Goal: Book appointment/travel/reservation

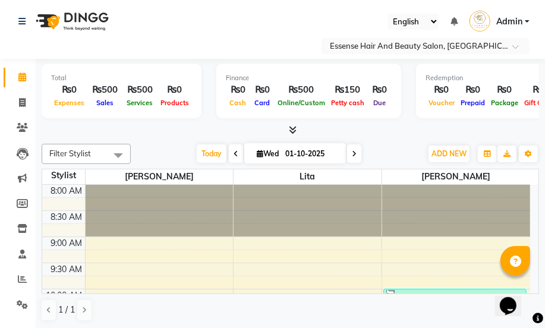
scroll to position [97, 0]
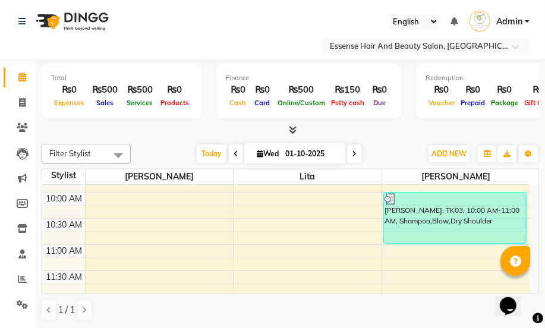
click at [355, 152] on icon at bounding box center [354, 153] width 5 height 7
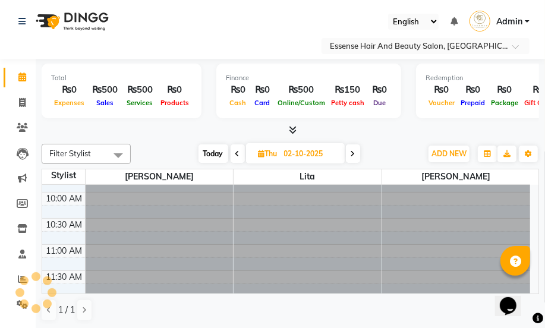
scroll to position [0, 0]
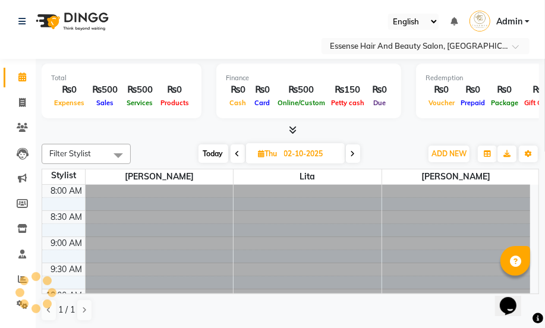
click at [355, 152] on icon at bounding box center [353, 153] width 5 height 7
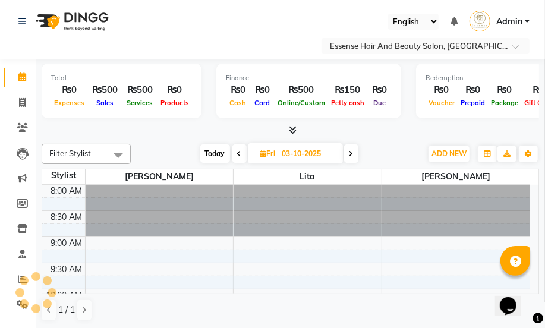
scroll to position [366, 0]
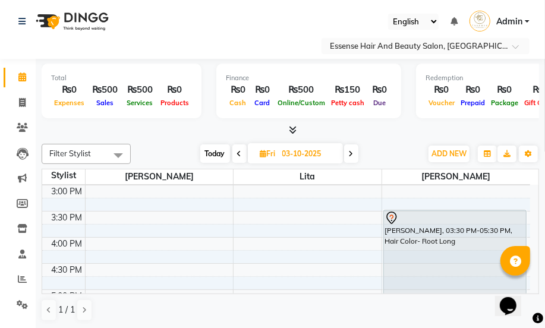
click at [355, 152] on span at bounding box center [351, 153] width 14 height 18
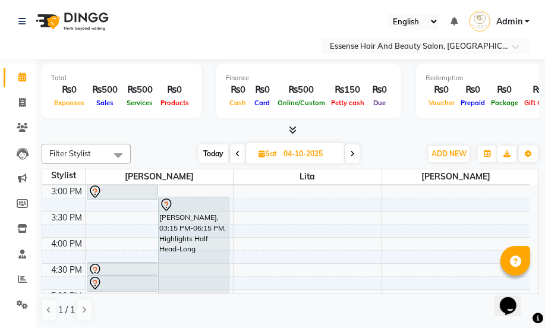
click at [212, 155] on span "Today" at bounding box center [214, 153] width 30 height 18
type input "01-10-2025"
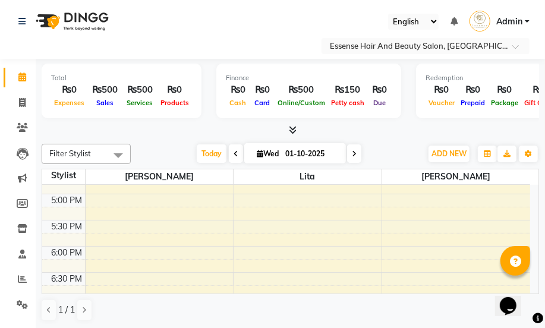
scroll to position [460, 0]
click at [104, 200] on div "8:00 AM 8:30 AM 9:00 AM 9:30 AM 10:00 AM 10:30 AM 11:00 AM 11:30 AM 12:00 PM 12…" at bounding box center [286, 65] width 488 height 680
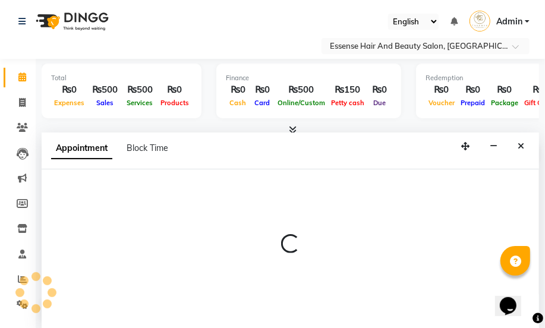
select select "81254"
select select "1020"
select select "tentative"
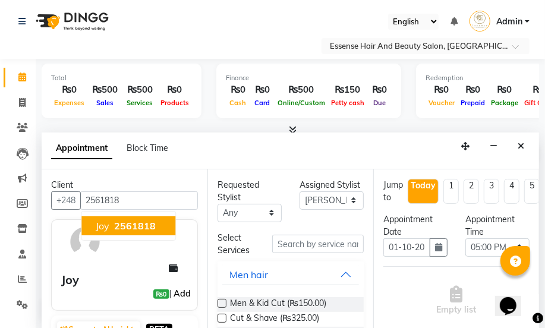
type input "2561818"
click at [177, 295] on link "Add" at bounding box center [182, 294] width 21 height 14
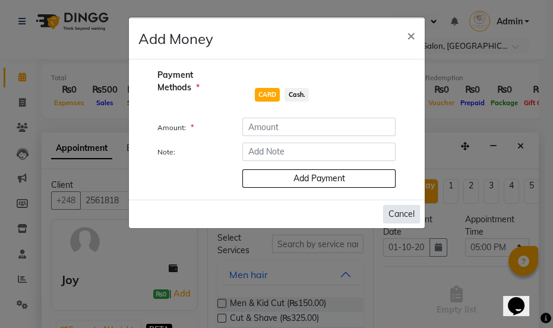
click at [402, 212] on button "Cancel" at bounding box center [401, 214] width 37 height 18
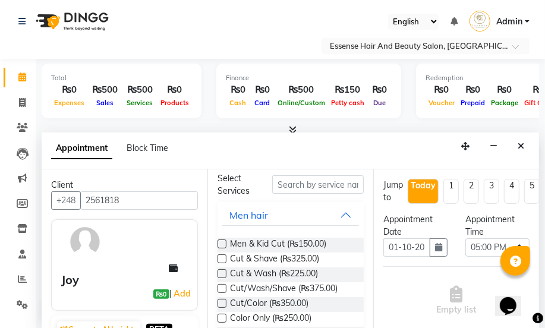
scroll to position [108, 0]
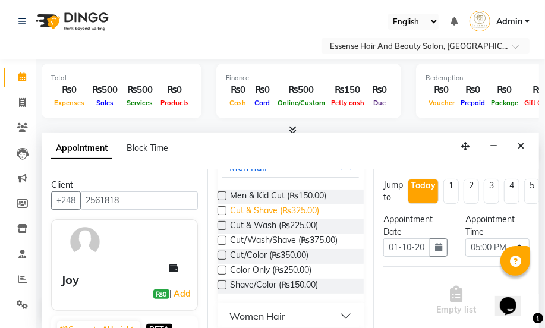
click at [292, 207] on span "Cut & Shave (₨325.00)" at bounding box center [274, 212] width 89 height 15
checkbox input "false"
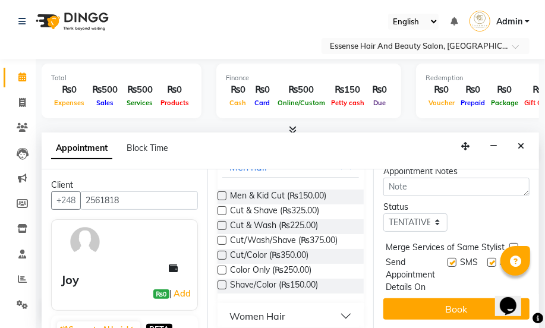
scroll to position [233, 0]
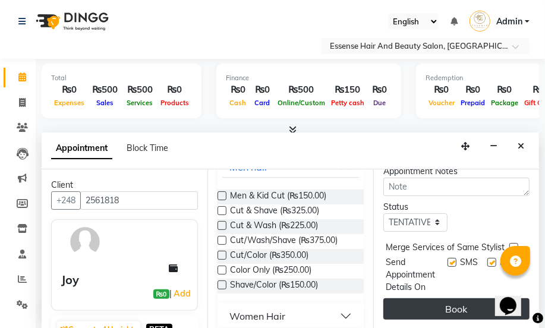
click at [451, 298] on button "Book" at bounding box center [456, 308] width 146 height 21
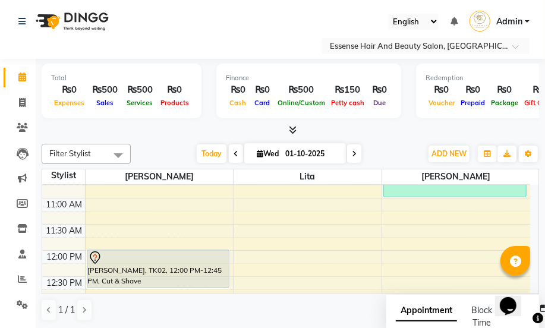
scroll to position [136, 0]
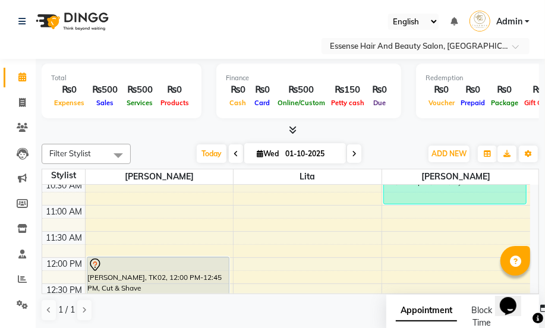
select select "81254"
select select "tentative"
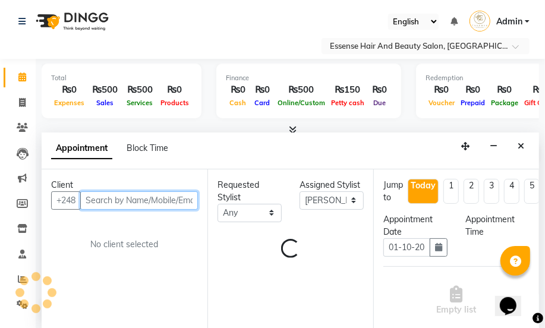
select select "660"
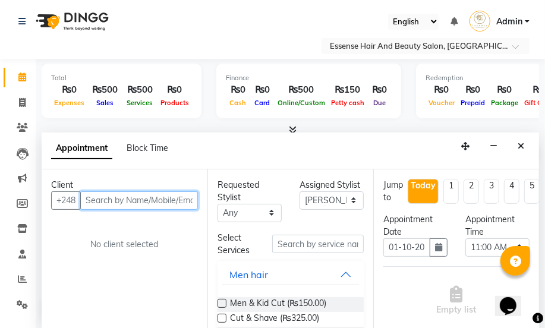
scroll to position [0, 0]
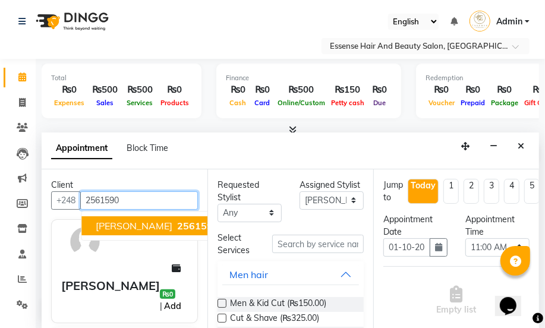
type input "2561590"
click at [175, 299] on link "Add" at bounding box center [172, 306] width 21 height 14
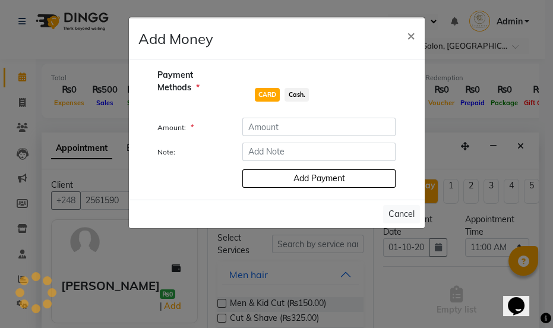
click at [300, 302] on ngb-modal-window "Add Money × Payment Methods * CARD Cash. Amount: * Note: Add Payment Cancel" at bounding box center [276, 164] width 553 height 328
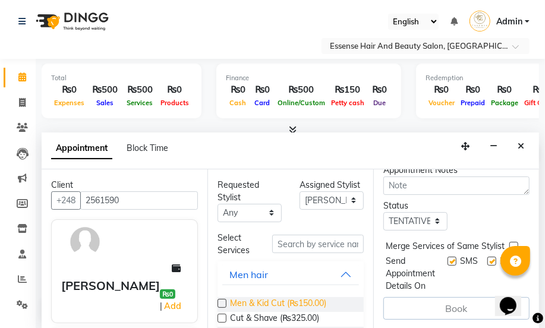
click at [241, 304] on span "Men & Kid Cut (₨150.00)" at bounding box center [278, 304] width 96 height 15
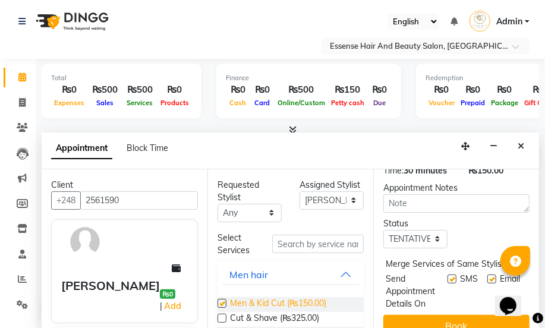
scroll to position [233, 0]
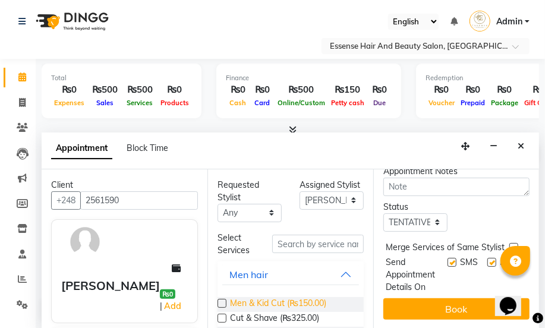
checkbox input "false"
click at [437, 298] on button "Book" at bounding box center [456, 308] width 146 height 21
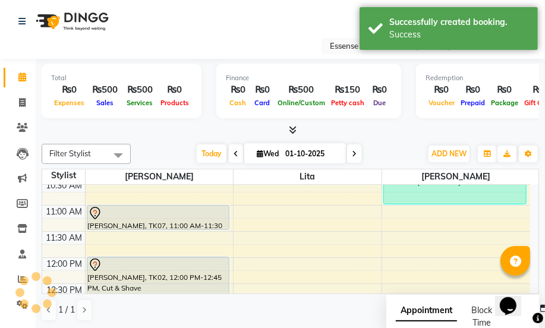
scroll to position [0, 0]
click at [96, 210] on icon at bounding box center [95, 212] width 4 height 5
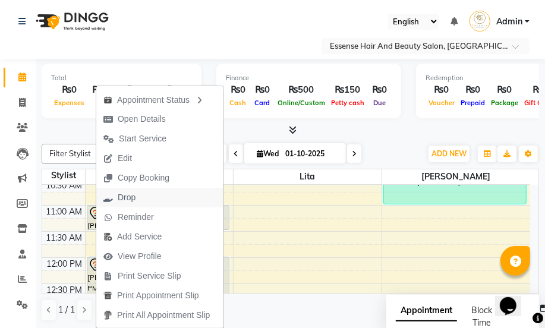
click at [125, 196] on span "Drop" at bounding box center [127, 197] width 18 height 12
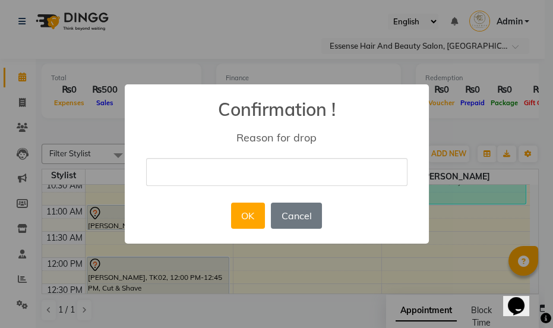
type input "nil"
click at [244, 217] on button "OK" at bounding box center [248, 216] width 34 height 26
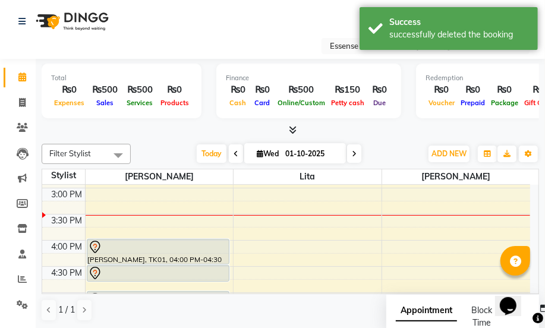
scroll to position [406, 0]
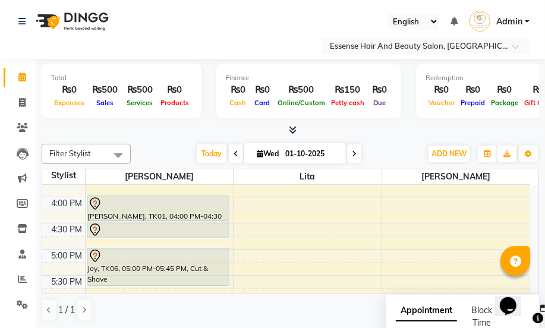
click at [97, 255] on icon at bounding box center [95, 256] width 14 height 14
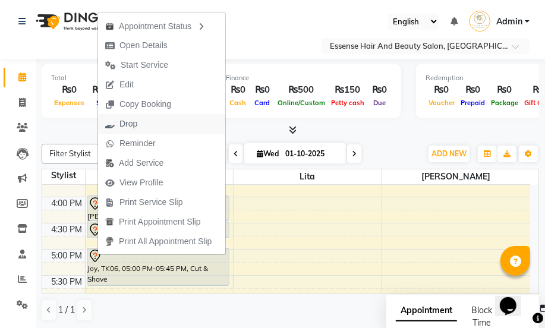
click at [131, 126] on span "Drop" at bounding box center [128, 124] width 18 height 12
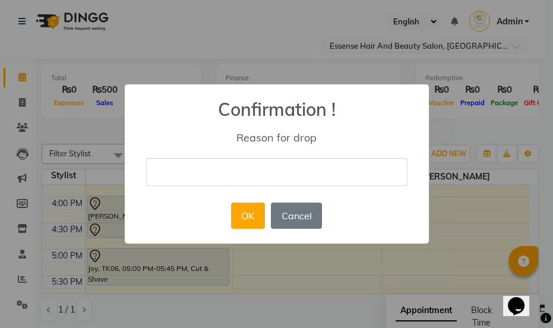
type input "nil"
click at [250, 216] on button "OK" at bounding box center [248, 216] width 34 height 26
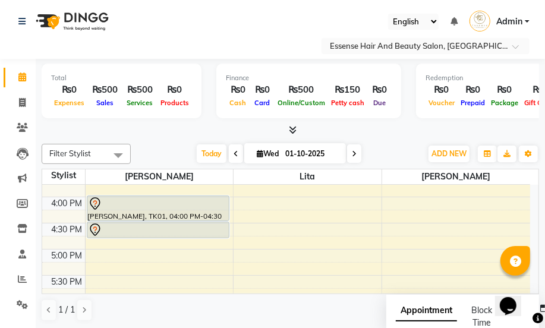
click at [355, 155] on icon at bounding box center [354, 153] width 5 height 7
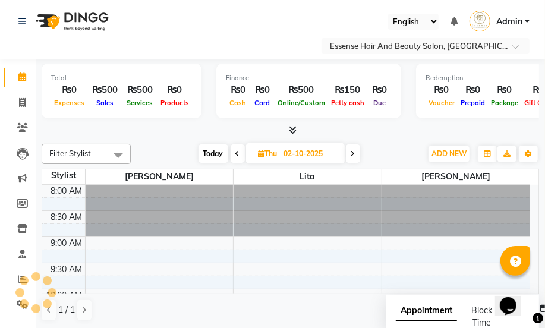
click at [355, 155] on icon at bounding box center [353, 153] width 5 height 7
type input "03-10-2025"
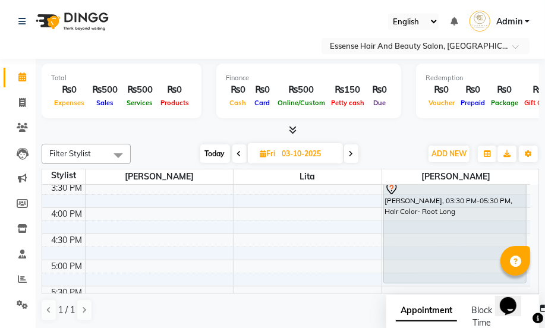
scroll to position [420, 0]
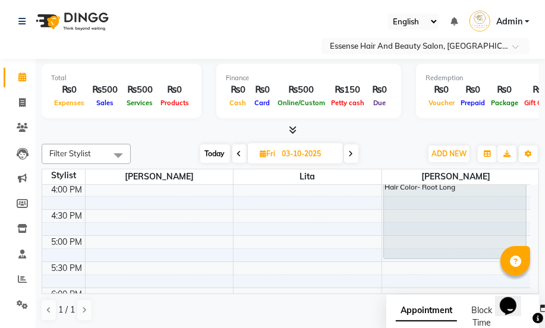
click at [99, 242] on div "8:00 AM 8:30 AM 9:00 AM 9:30 AM 10:00 AM 10:30 AM 11:00 AM 11:30 AM 12:00 PM 12…" at bounding box center [286, 105] width 488 height 680
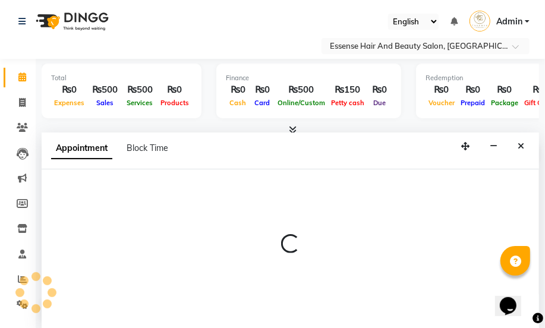
select select "81254"
select select "tentative"
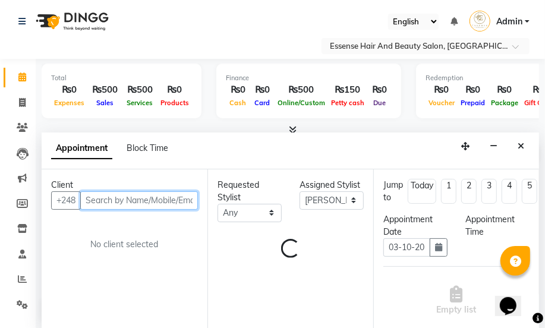
select select "1020"
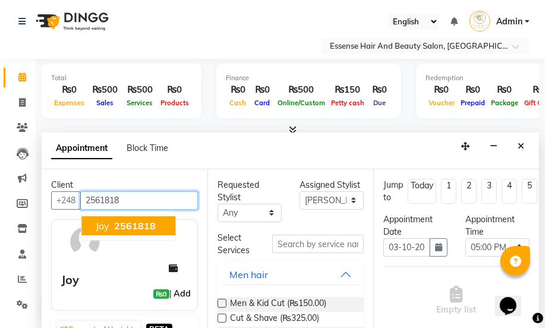
type input "2561818"
click at [175, 297] on link "Add" at bounding box center [182, 294] width 21 height 14
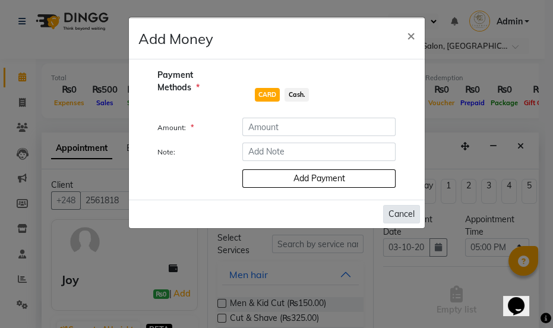
click at [403, 217] on button "Cancel" at bounding box center [401, 214] width 37 height 18
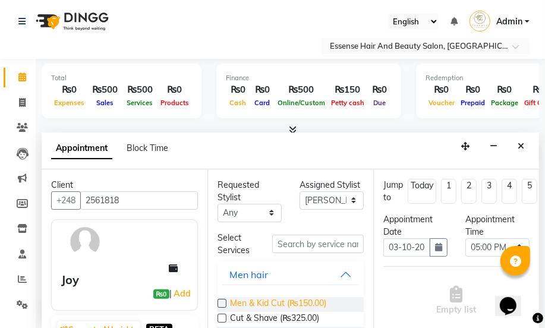
scroll to position [54, 0]
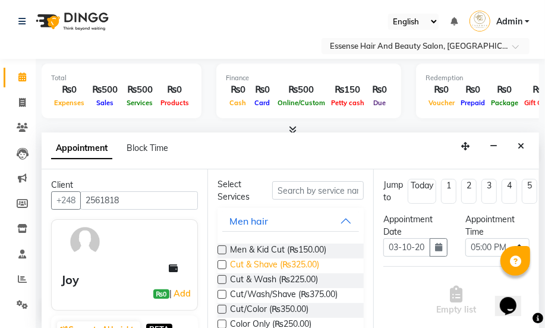
click at [302, 263] on span "Cut & Shave (₨325.00)" at bounding box center [274, 266] width 89 height 15
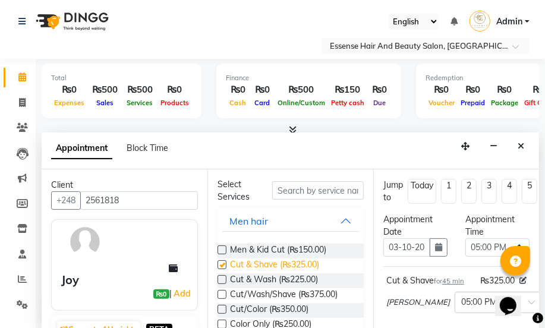
checkbox input "false"
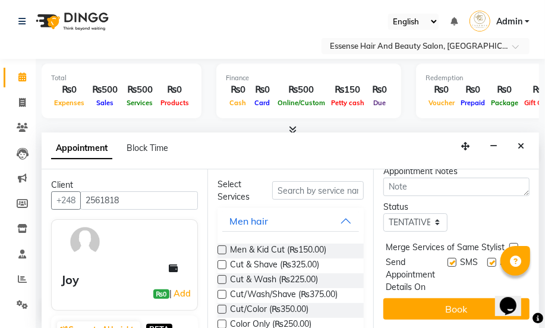
scroll to position [233, 0]
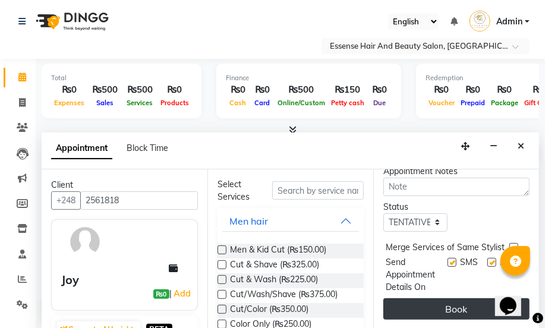
click at [452, 298] on button "Book" at bounding box center [456, 308] width 146 height 21
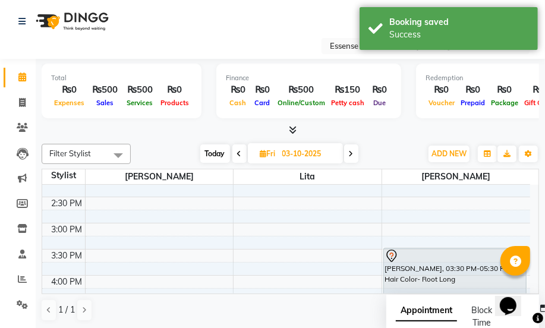
scroll to position [312, 0]
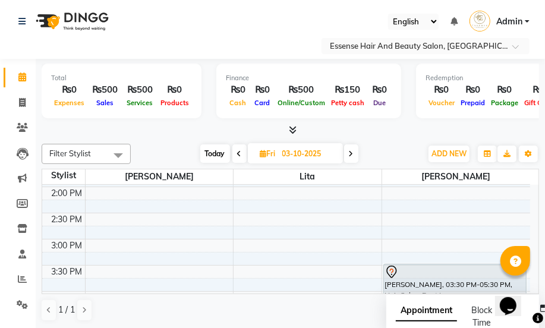
click at [237, 154] on icon at bounding box center [239, 153] width 5 height 7
type input "02-10-2025"
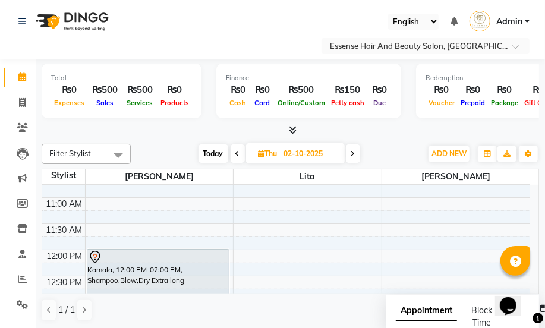
scroll to position [136, 0]
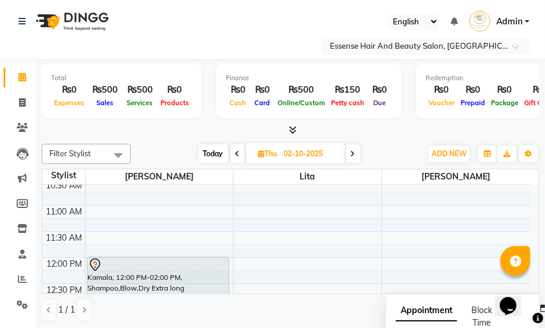
select select "81254"
select select "tentative"
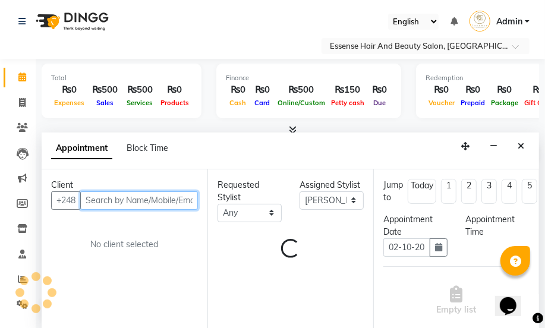
select select "660"
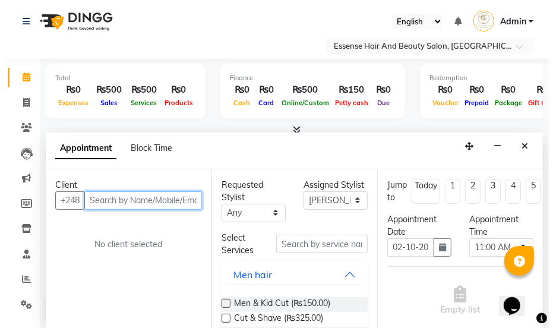
scroll to position [0, 0]
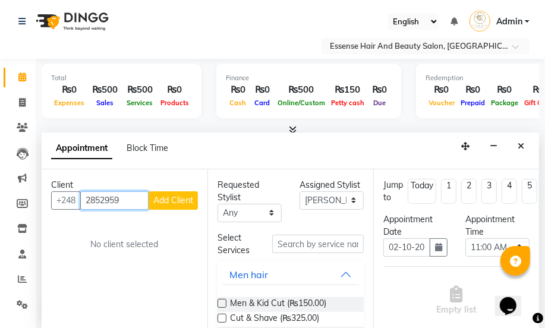
type input "2852959"
click at [169, 202] on span "Add Client" at bounding box center [173, 200] width 40 height 11
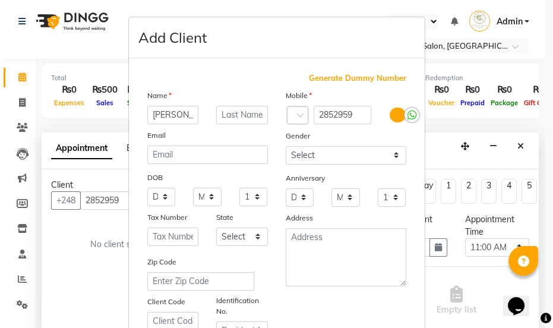
type input "[PERSON_NAME]"
click at [392, 155] on select "Select [DEMOGRAPHIC_DATA] [DEMOGRAPHIC_DATA] Other Prefer Not To Say" at bounding box center [346, 155] width 121 height 18
select select "[DEMOGRAPHIC_DATA]"
click at [286, 146] on select "Select [DEMOGRAPHIC_DATA] [DEMOGRAPHIC_DATA] Other Prefer Not To Say" at bounding box center [346, 155] width 121 height 18
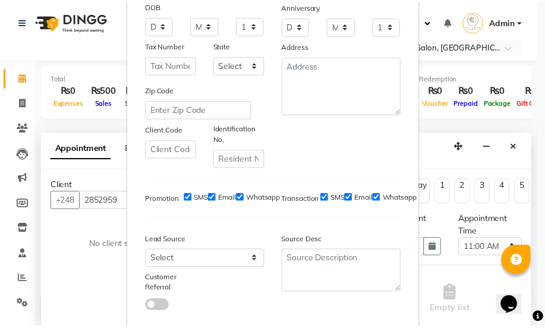
scroll to position [242, 0]
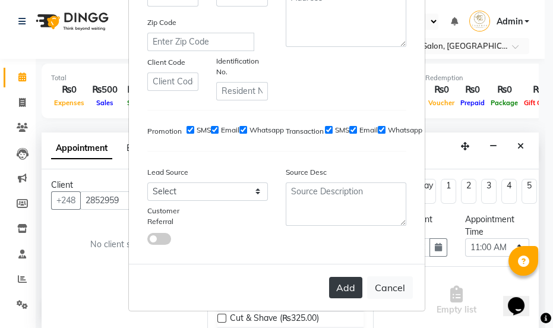
click at [341, 283] on button "Add" at bounding box center [345, 287] width 33 height 21
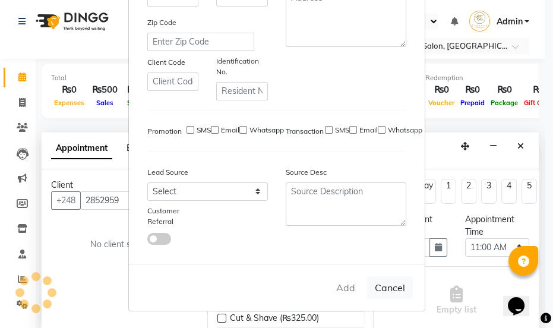
select select
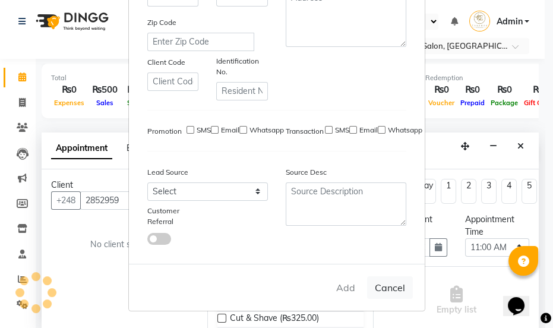
select select
checkbox input "false"
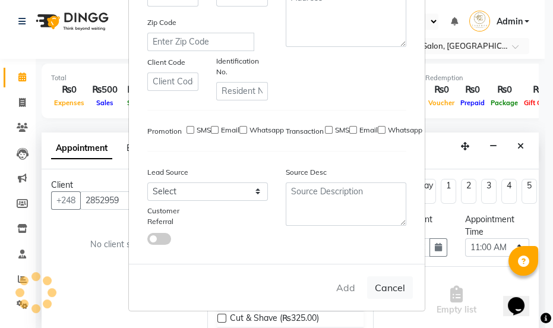
checkbox input "false"
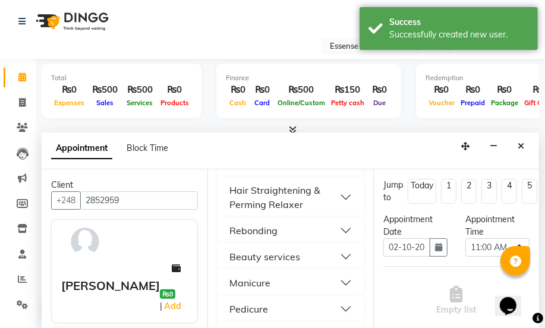
scroll to position [540, 0]
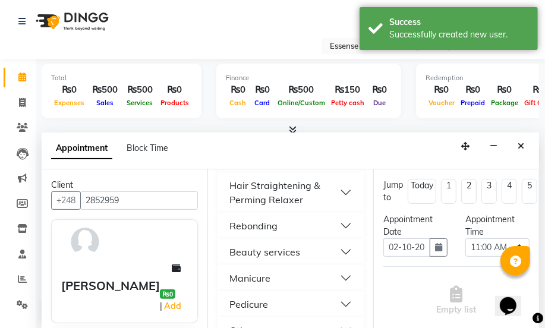
click at [333, 252] on button "Beauty services" at bounding box center [290, 251] width 137 height 21
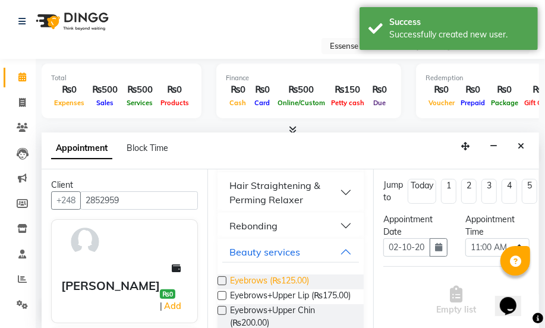
click at [267, 284] on span "Eyebrows (₨125.00)" at bounding box center [269, 282] width 79 height 15
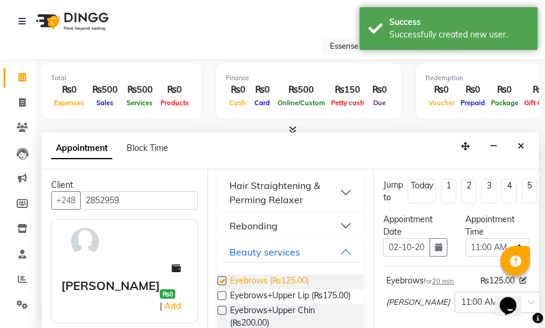
checkbox input "false"
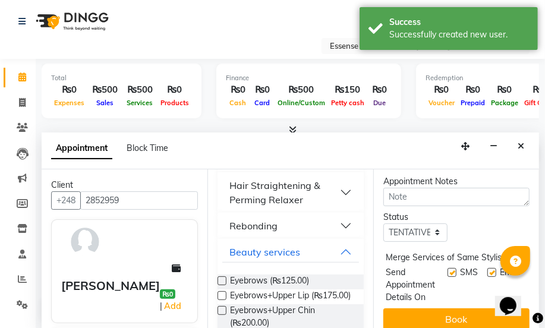
scroll to position [216, 0]
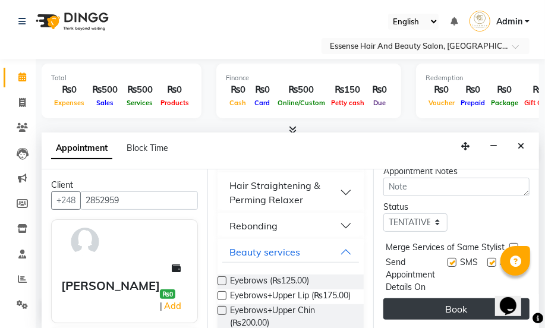
click at [454, 311] on button "Book" at bounding box center [456, 308] width 146 height 21
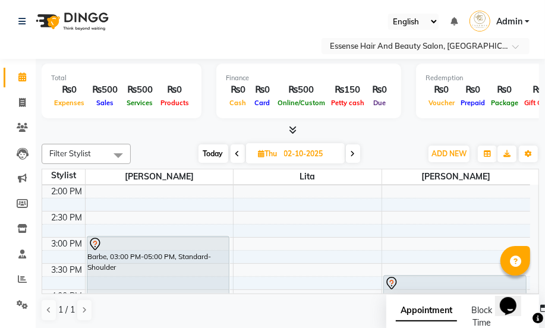
scroll to position [298, 0]
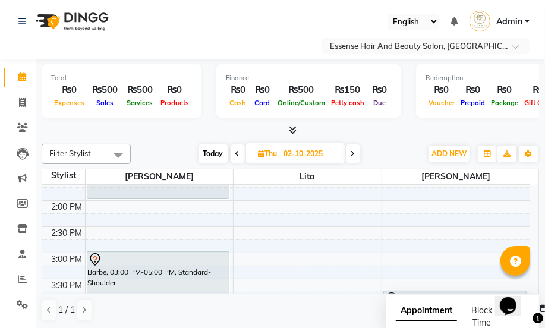
click at [207, 155] on span "Today" at bounding box center [214, 153] width 30 height 18
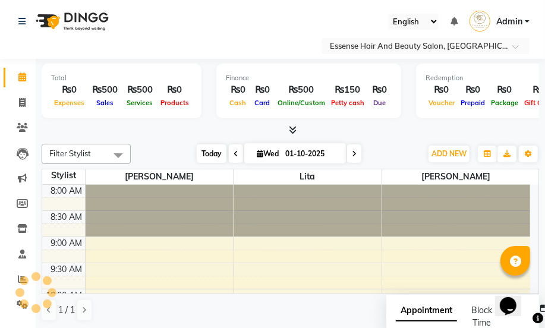
scroll to position [366, 0]
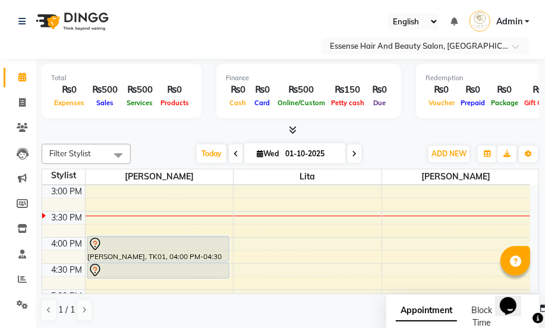
click at [358, 151] on span at bounding box center [354, 153] width 14 height 18
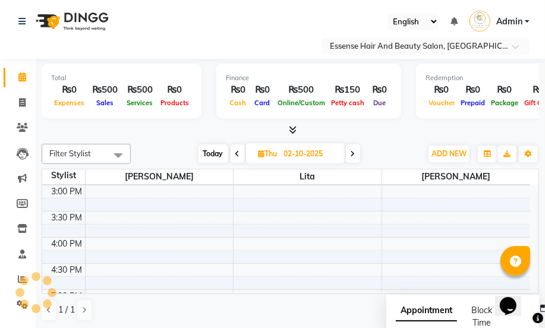
click at [358, 151] on span at bounding box center [353, 153] width 14 height 18
type input "03-10-2025"
click at [358, 151] on div "[DATE] [DATE]" at bounding box center [279, 154] width 161 height 18
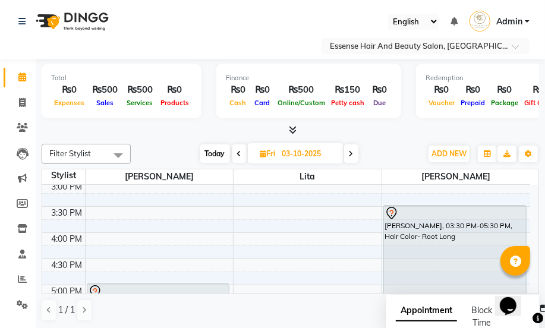
scroll to position [352, 0]
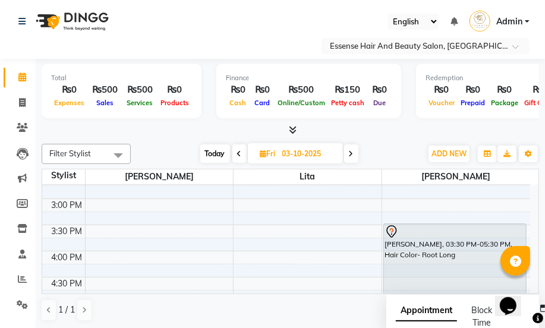
click at [397, 200] on div "8:00 AM 8:30 AM 9:00 AM 9:30 AM 10:00 AM 10:30 AM 11:00 AM 11:30 AM 12:00 PM 12…" at bounding box center [286, 173] width 488 height 680
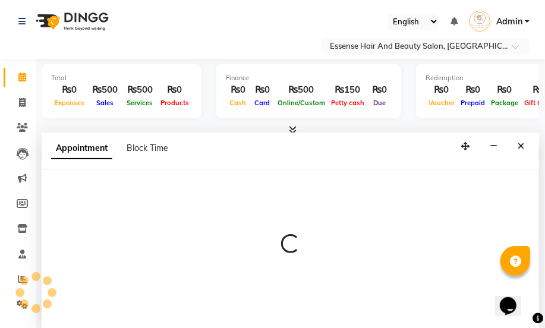
select select "83635"
select select "tentative"
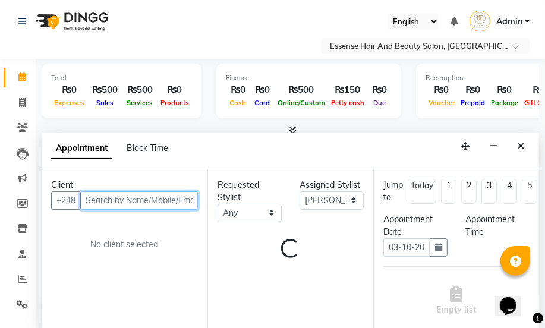
select select "900"
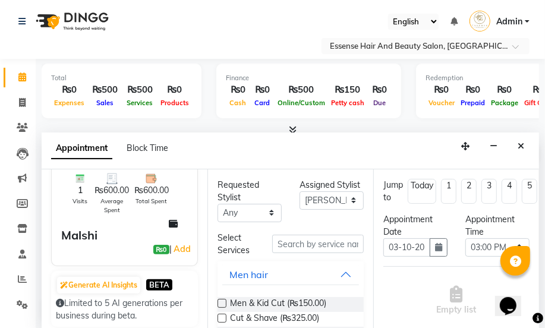
scroll to position [108, 0]
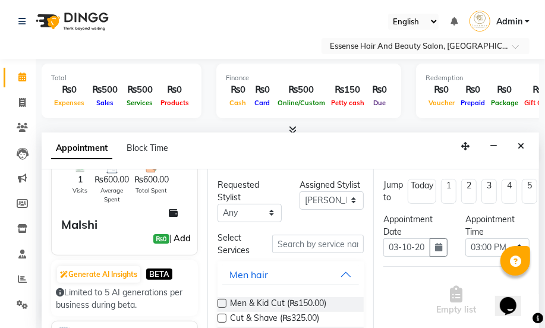
type input "2819687"
click at [177, 238] on link "Add" at bounding box center [182, 238] width 21 height 14
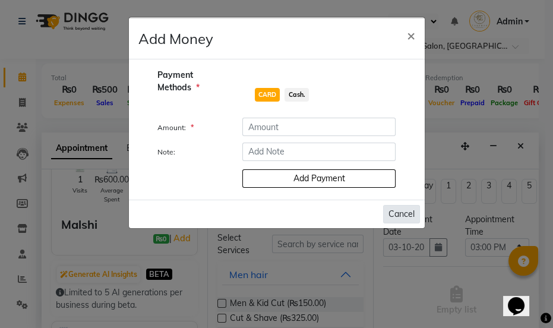
click at [398, 217] on button "Cancel" at bounding box center [401, 214] width 37 height 18
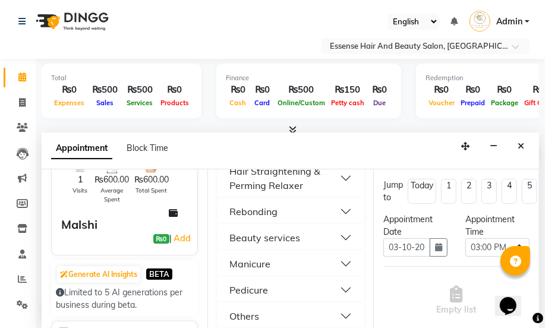
scroll to position [595, 0]
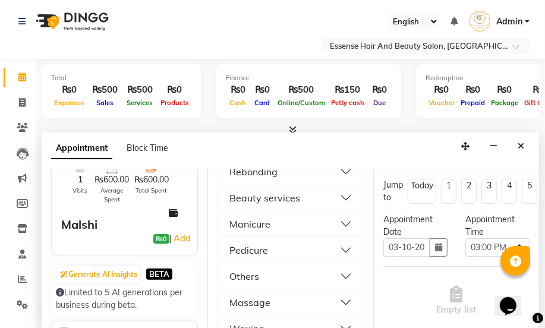
click at [339, 249] on button "Pedicure" at bounding box center [290, 250] width 137 height 21
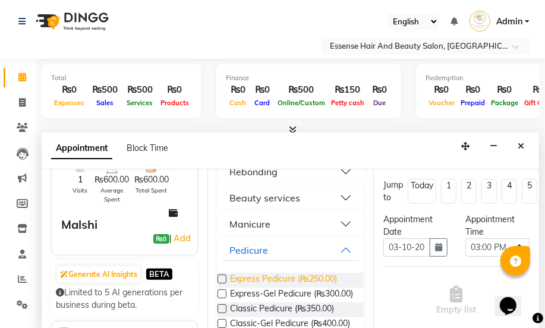
click at [316, 279] on span "Express Pedicure (₨250.00)" at bounding box center [283, 280] width 107 height 15
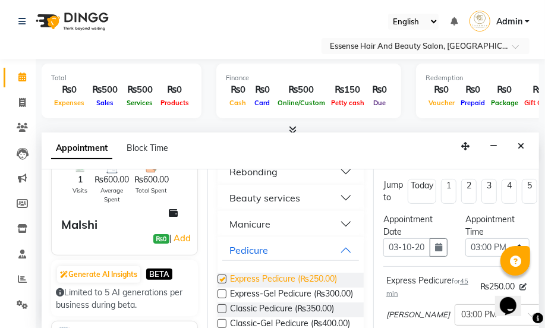
checkbox input "false"
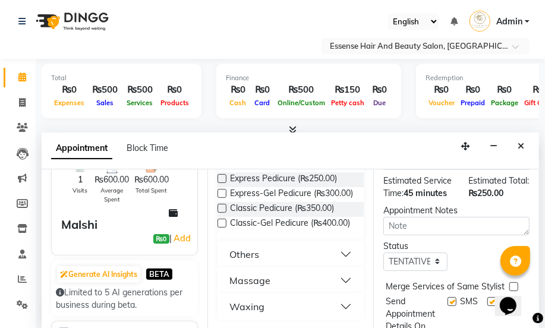
scroll to position [260, 0]
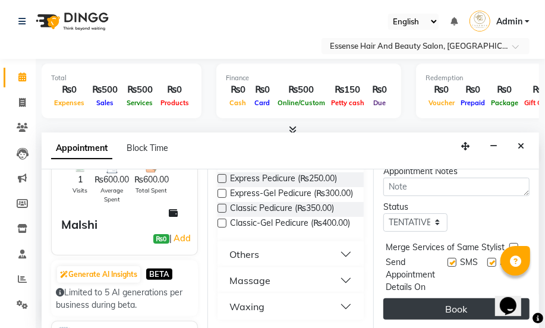
click at [450, 300] on button "Book" at bounding box center [456, 308] width 146 height 21
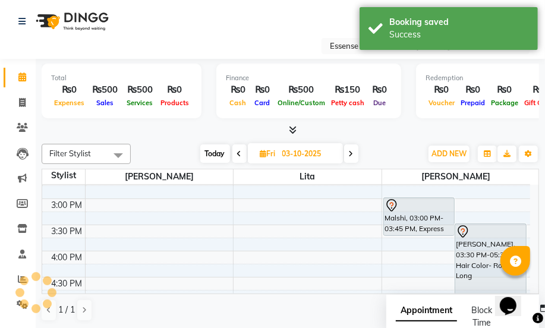
scroll to position [0, 0]
